Goal: Share content: Share content

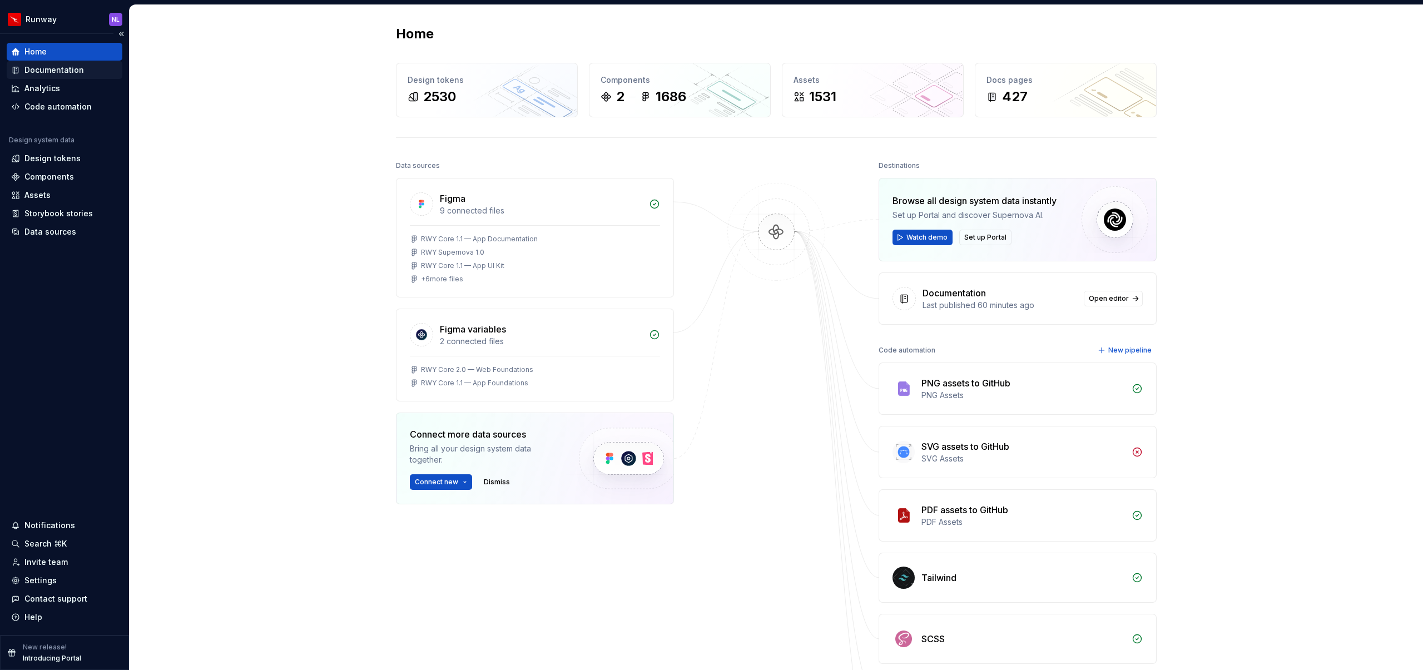
click at [63, 68] on div "Documentation" at bounding box center [53, 70] width 59 height 11
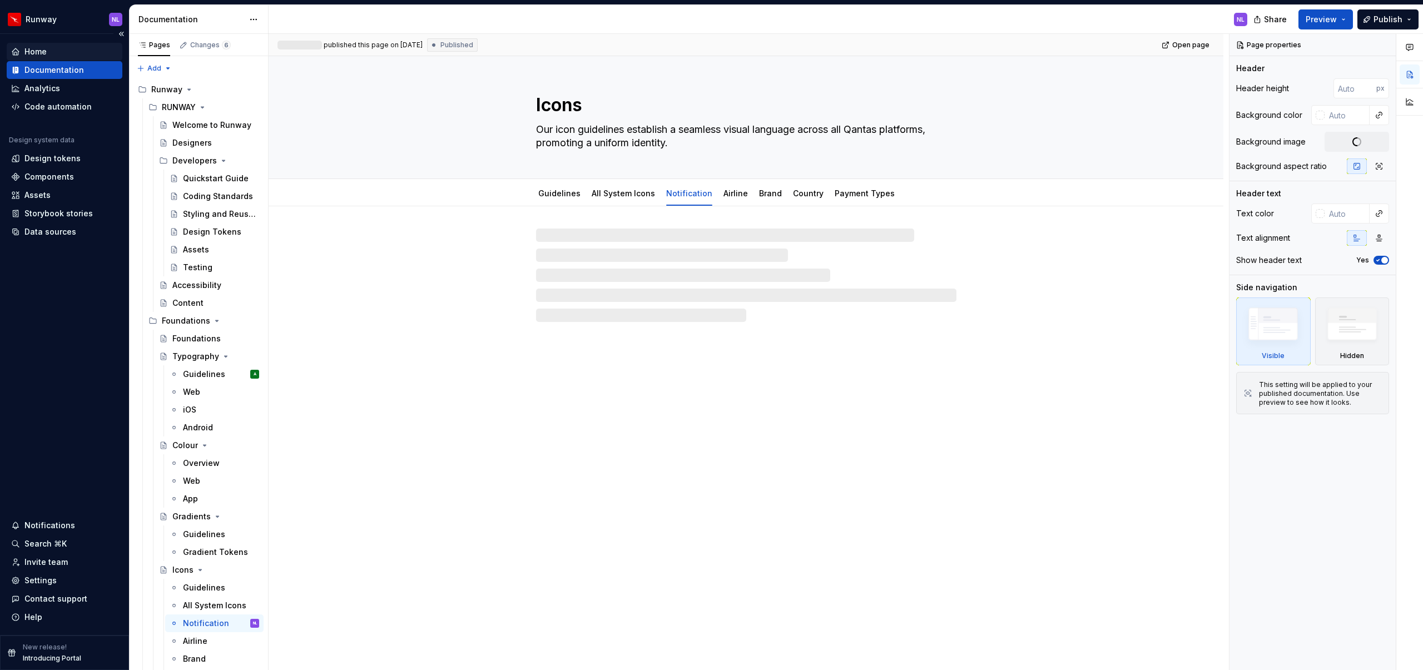
click at [85, 49] on div "Home" at bounding box center [64, 51] width 107 height 11
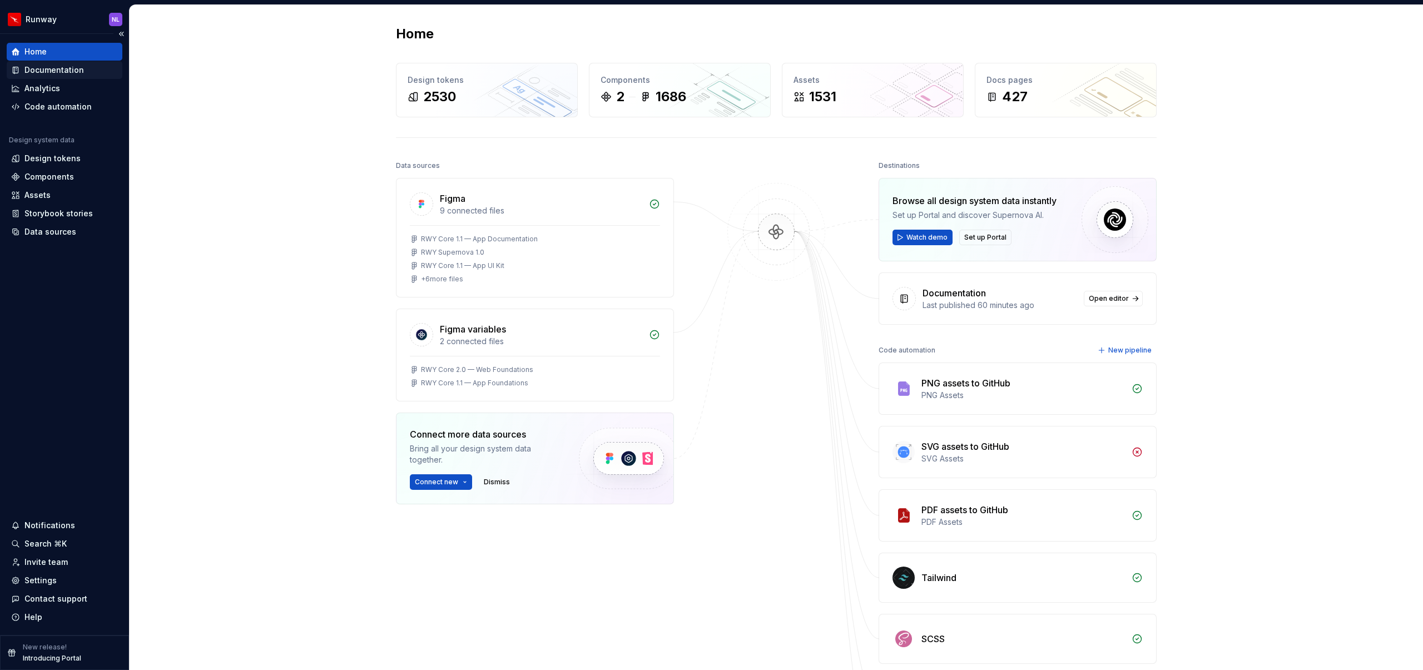
click at [78, 68] on div "Documentation" at bounding box center [53, 70] width 59 height 11
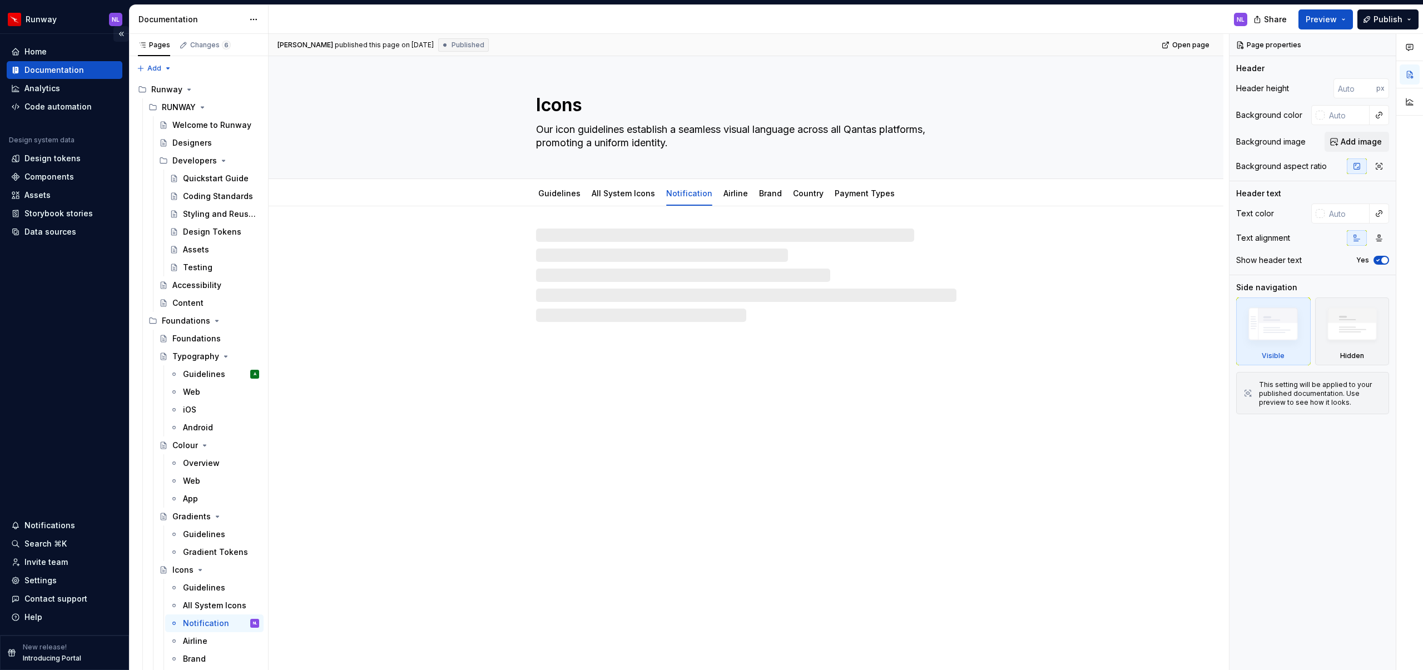
click at [119, 36] on button "Collapse sidebar" at bounding box center [121, 34] width 16 height 16
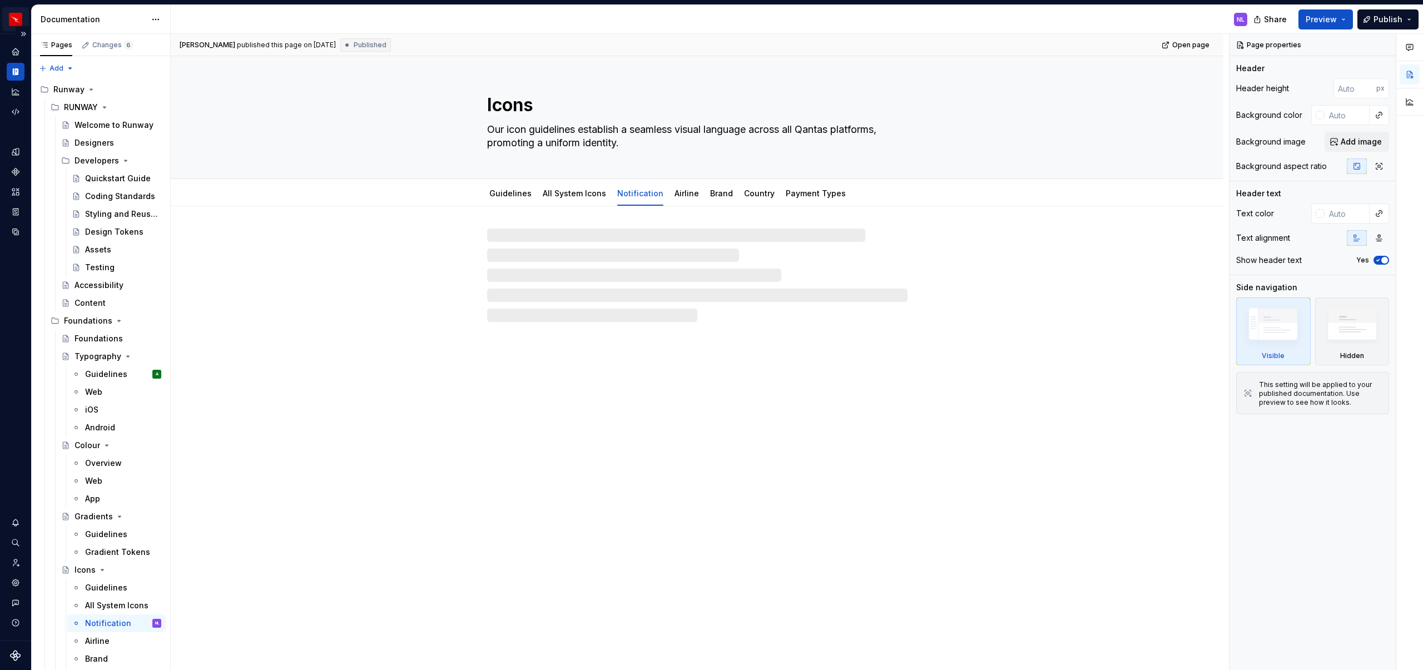
click at [43, 16] on html "Runway NL Design system data Documentation NL Share Preview Publish Pages Chang…" at bounding box center [711, 335] width 1423 height 670
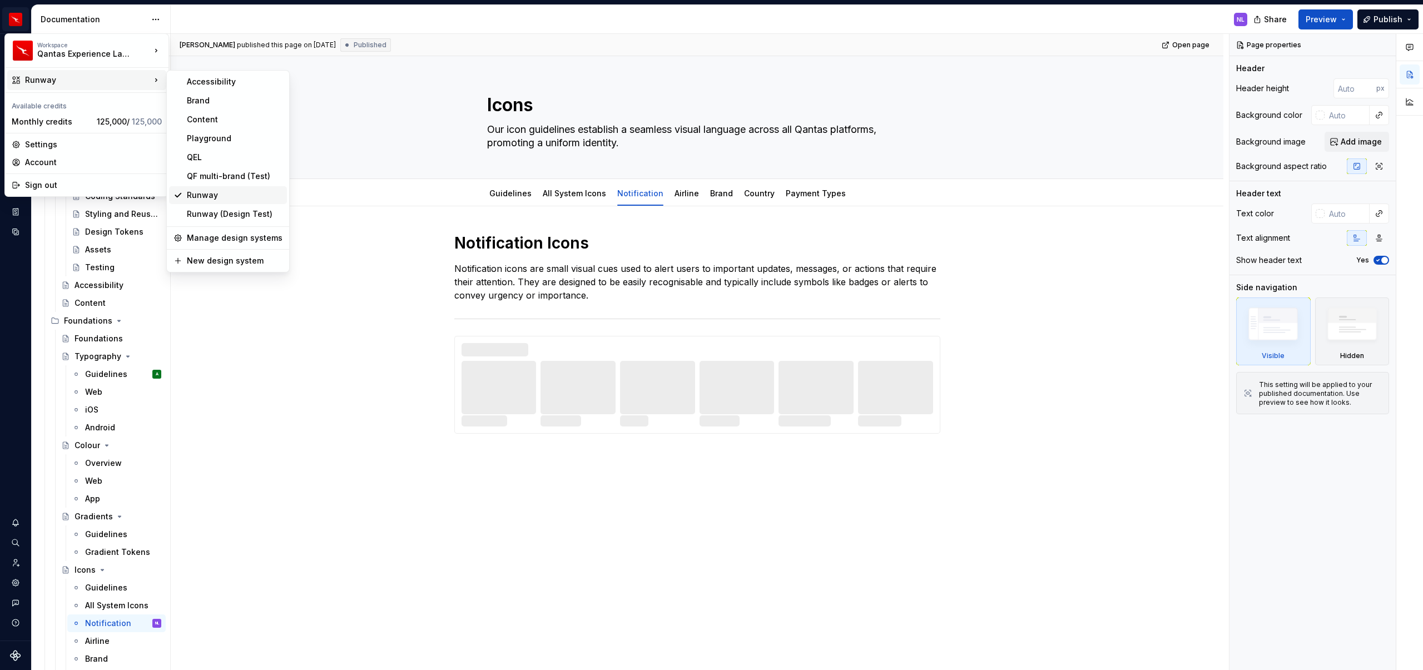
click at [211, 194] on div "Runway" at bounding box center [235, 195] width 96 height 11
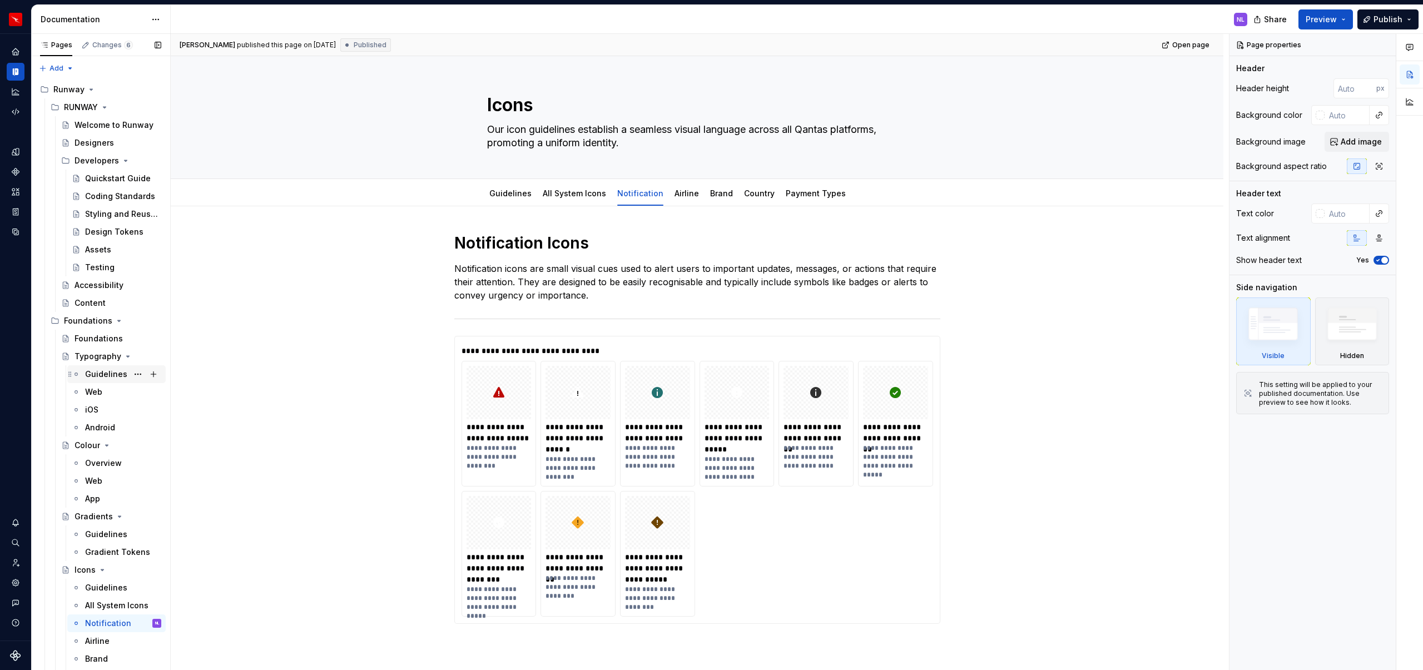
scroll to position [34, 0]
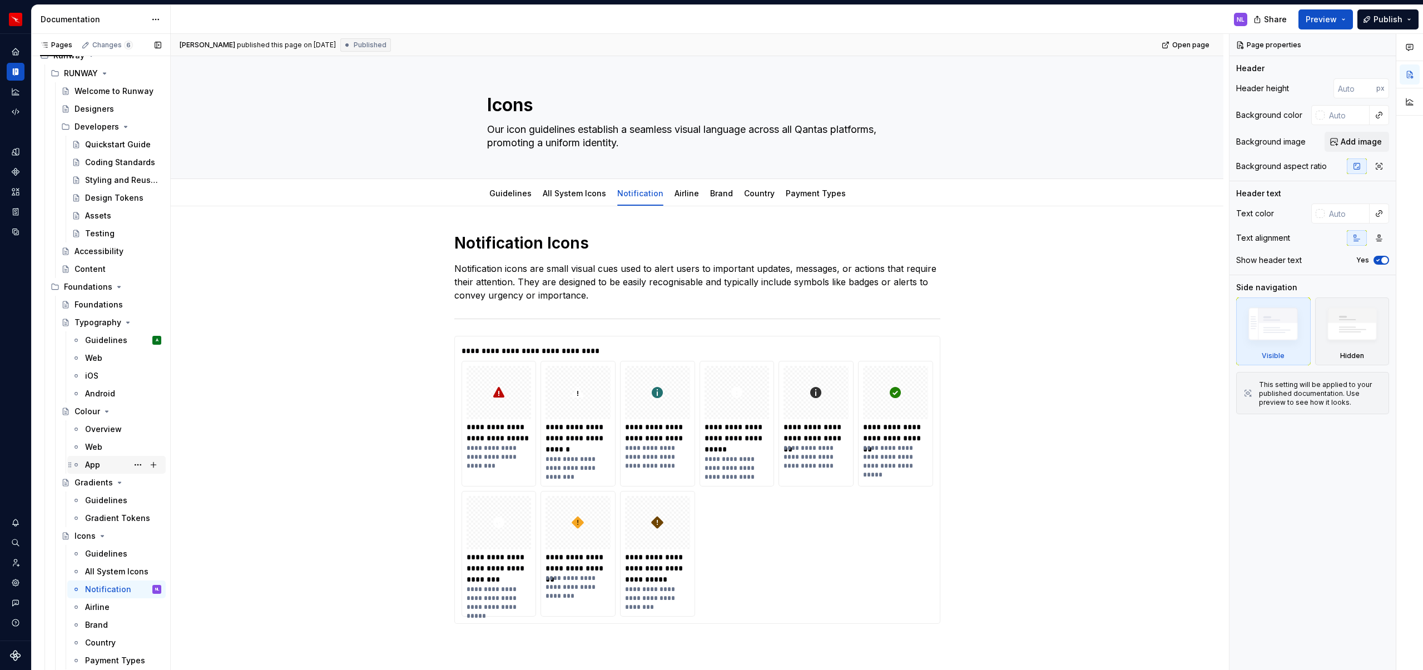
click at [89, 467] on div "App" at bounding box center [92, 464] width 15 height 11
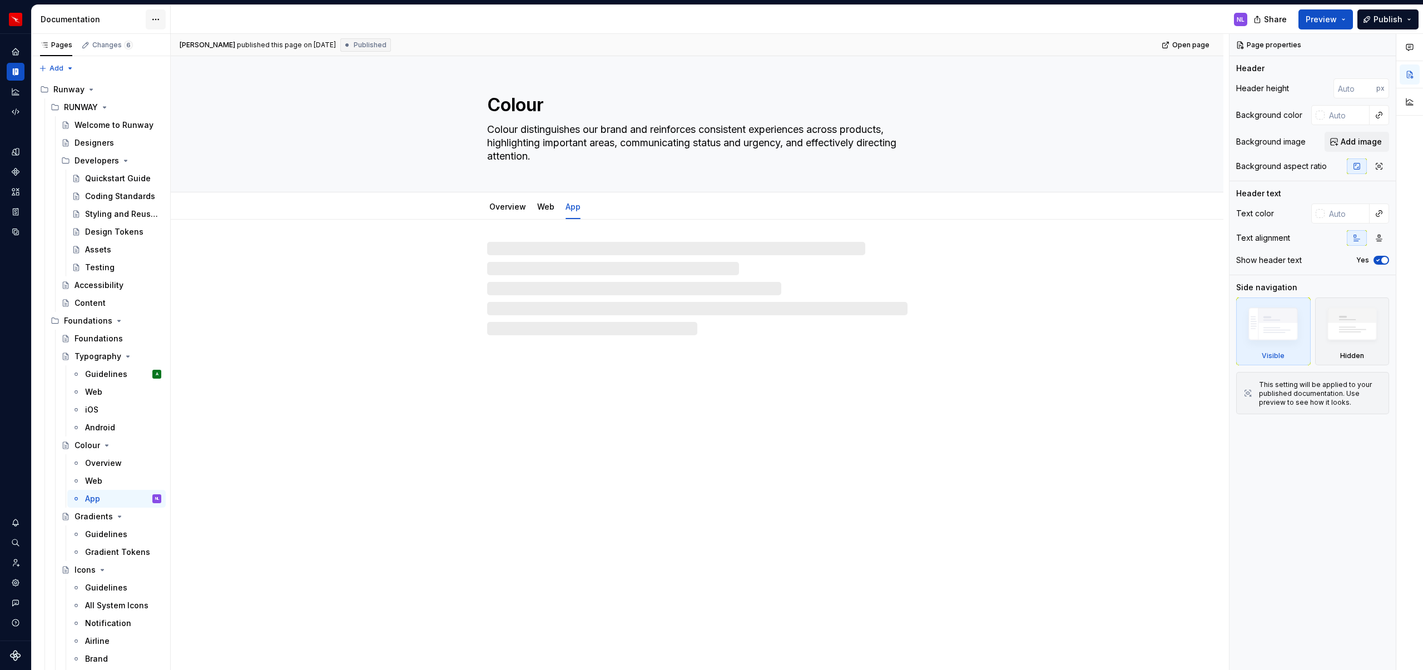
click at [153, 18] on html "Runway NL Design system data Documentation NL Share Preview Publish Pages Chang…" at bounding box center [711, 335] width 1423 height 670
click at [95, 13] on html "Runway NL Design system data Documentation NL Share Preview Publish Pages Chang…" at bounding box center [711, 335] width 1423 height 670
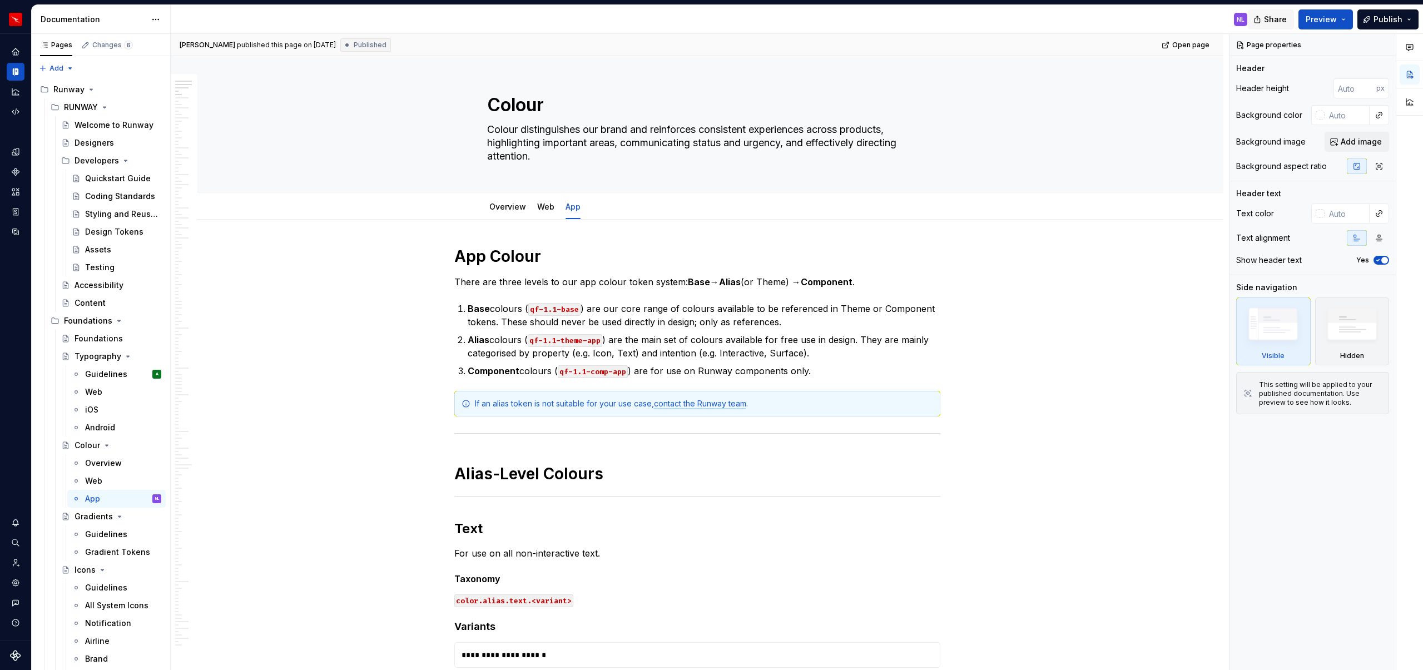
click at [1273, 17] on span "Share" at bounding box center [1275, 19] width 23 height 11
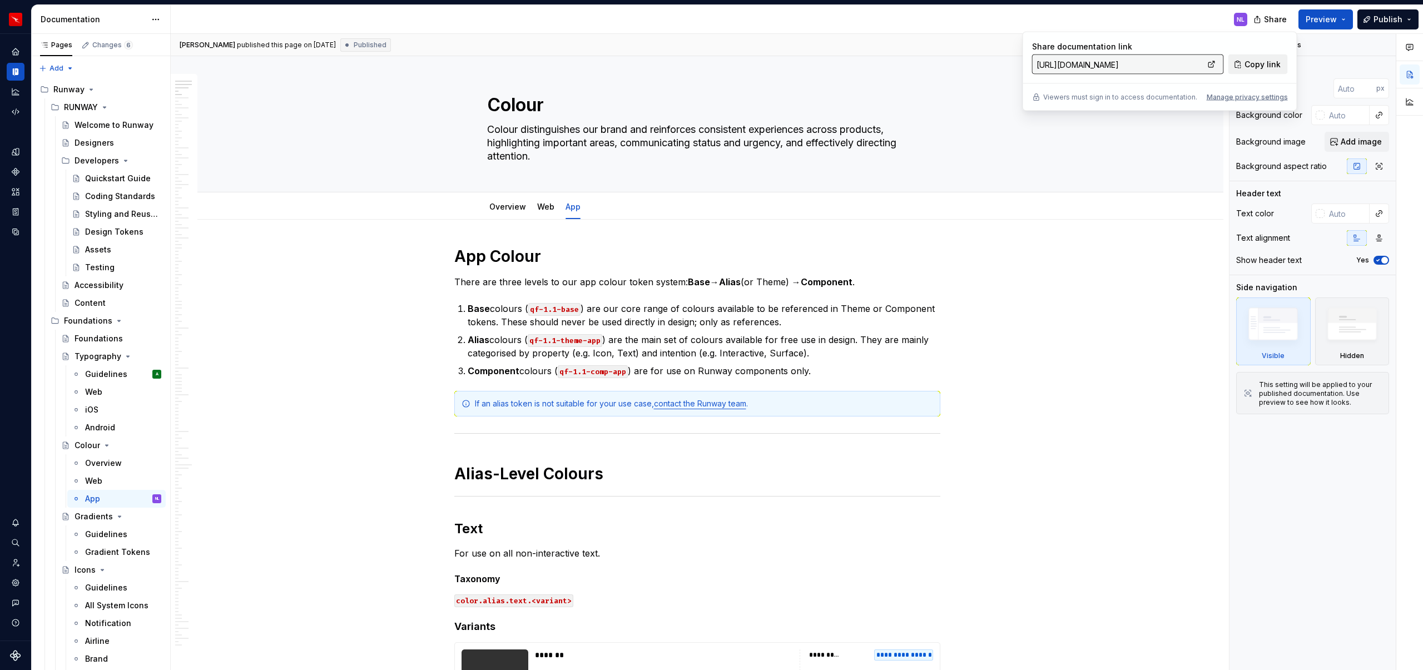
click at [1249, 66] on span "Copy link" at bounding box center [1262, 64] width 36 height 11
click at [1212, 96] on div "Manage privacy settings" at bounding box center [1247, 97] width 81 height 9
type textarea "*"
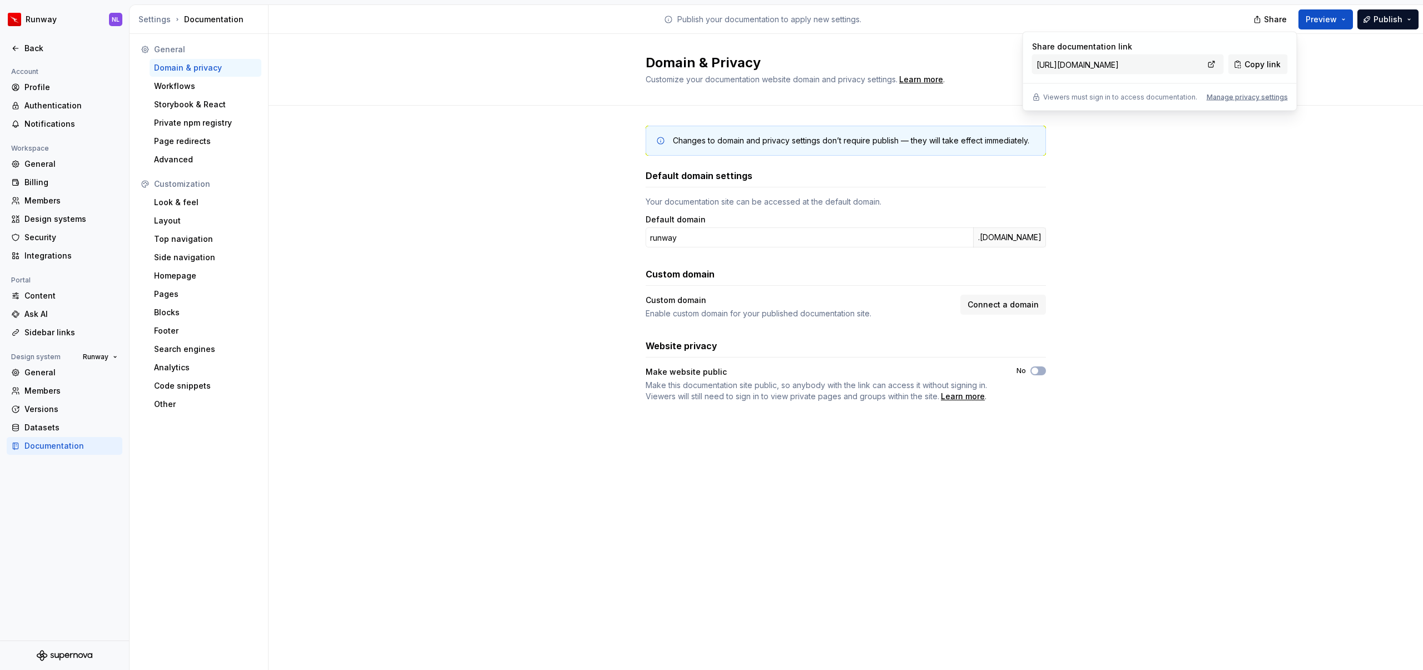
click at [529, 195] on div "Changes to domain and privacy settings don’t require publish — they will take e…" at bounding box center [846, 275] width 1154 height 339
click at [48, 394] on div "Members" at bounding box center [70, 390] width 93 height 11
